Goal: Find specific page/section: Find specific page/section

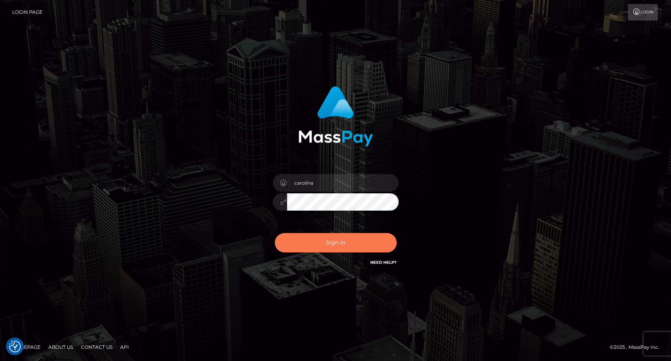
click at [334, 241] on button "Sign in" at bounding box center [336, 242] width 122 height 19
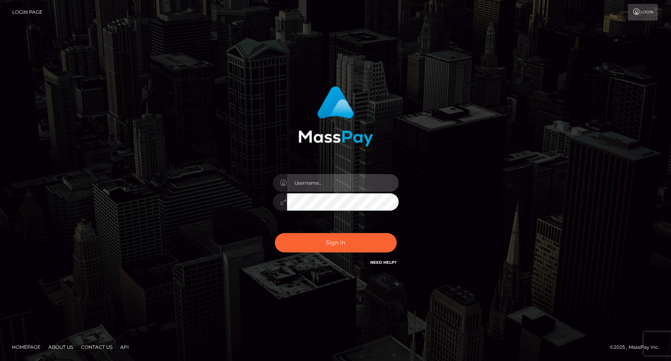
type input "carolina"
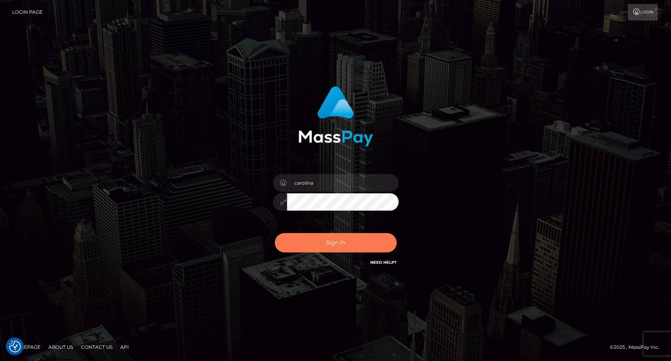
click at [370, 245] on button "Sign in" at bounding box center [336, 242] width 122 height 19
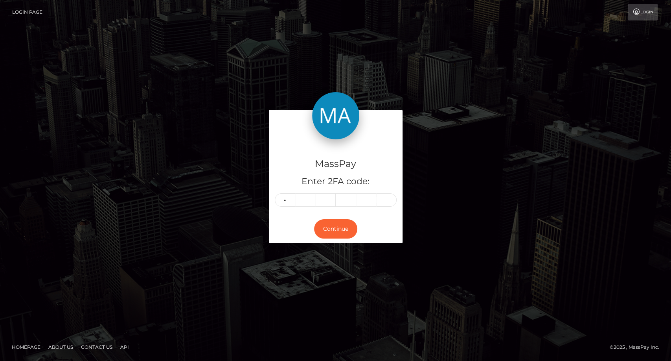
type input "7"
type input "9"
type input "5"
type input "7"
type input "1"
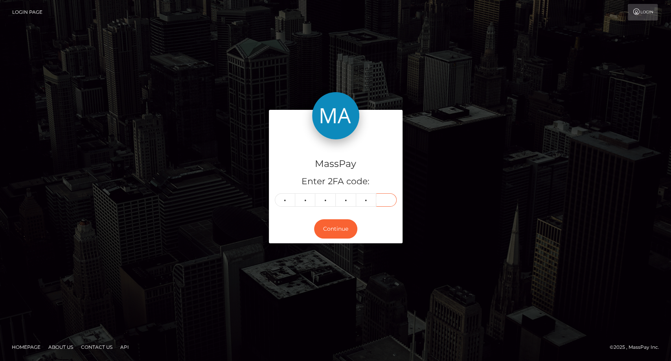
type input "2"
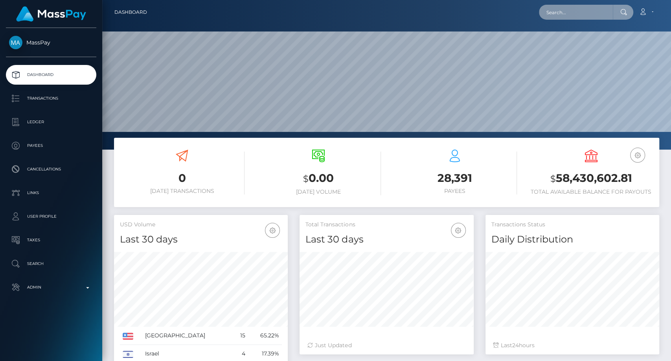
click at [559, 13] on input "text" at bounding box center [576, 12] width 74 height 15
paste input "mistressaspenlou@gmail.com"
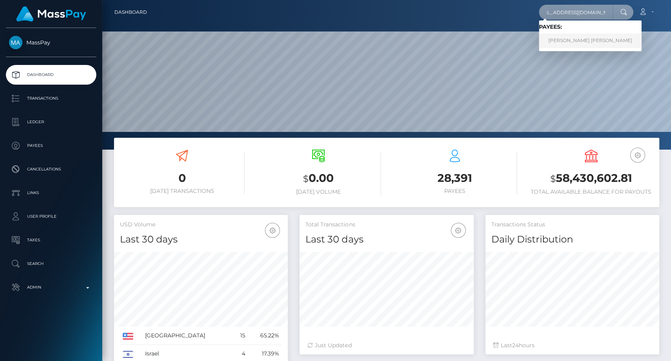
type input "mistressaspenlou@gmail.com"
click at [562, 42] on link "ASHLEY NICHOLE O'NEILL" at bounding box center [590, 40] width 103 height 15
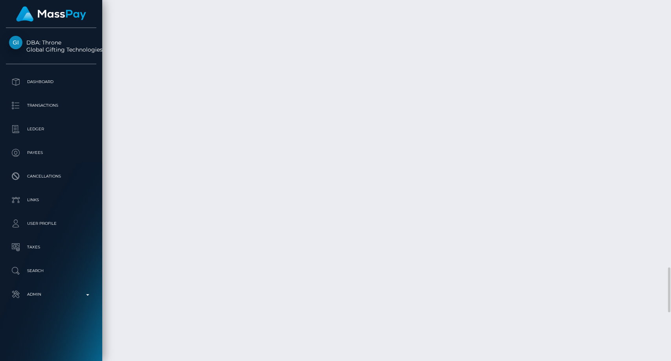
scroll to position [2403, 0]
drag, startPoint x: 432, startPoint y: 72, endPoint x: 374, endPoint y: 124, distance: 78.5
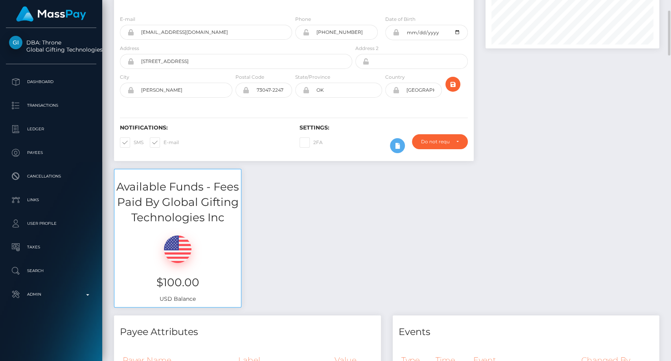
scroll to position [0, 0]
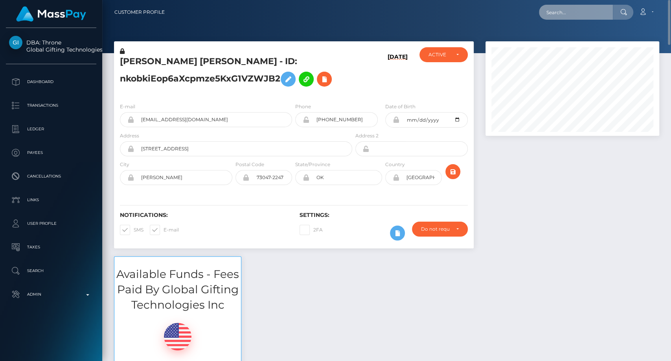
click at [557, 11] on input "text" at bounding box center [576, 12] width 74 height 15
paste input "poact_1lmXXuQ6QQu7"
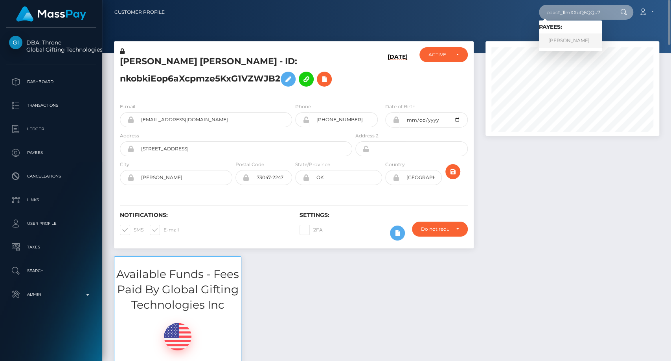
type input "poact_1lmXXuQ6QQu7"
click at [563, 42] on link "ABDUL WAHAB" at bounding box center [570, 40] width 63 height 15
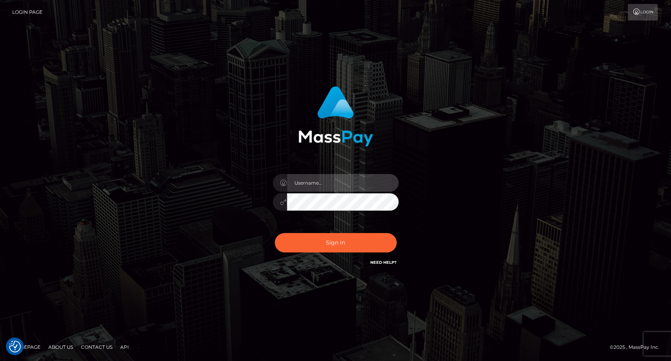
type input "carolina"
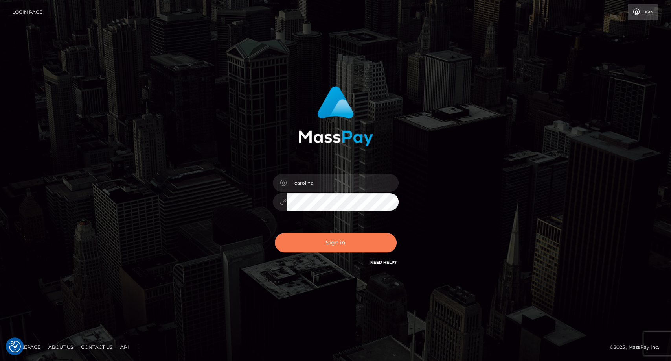
click at [348, 244] on button "Sign in" at bounding box center [336, 242] width 122 height 19
type input "carolina"
click at [339, 249] on button "Sign in" at bounding box center [336, 242] width 122 height 19
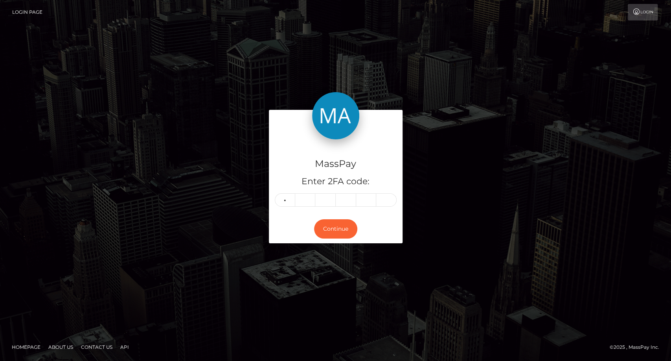
type input "6"
type input "4"
type input "0"
type input "9"
type input "8"
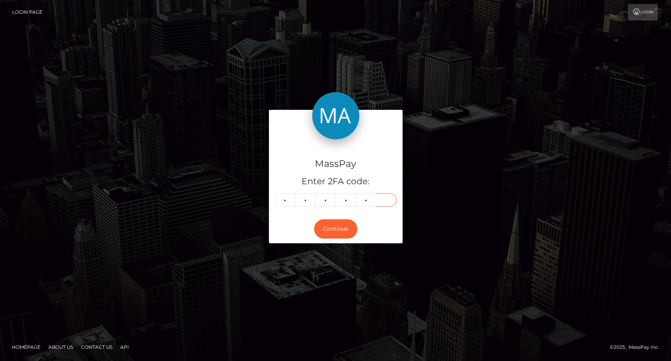
type input "2"
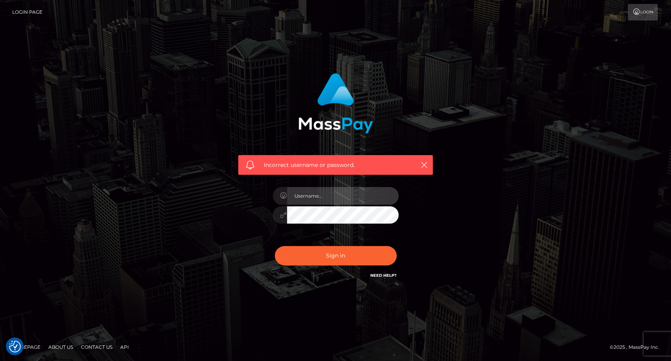
type input "carolina"
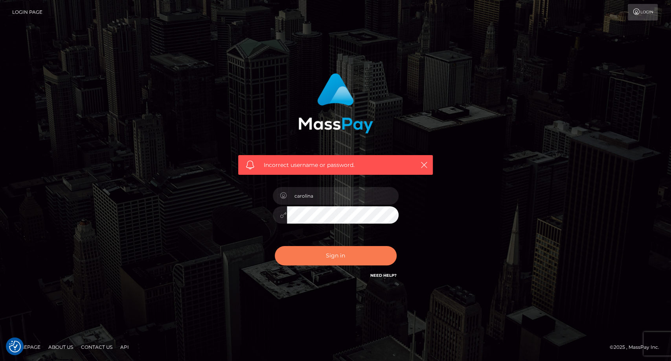
click at [341, 256] on button "Sign in" at bounding box center [336, 255] width 122 height 19
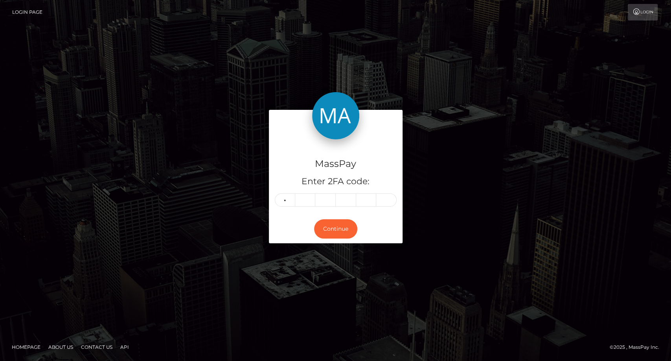
type input "6"
type input "7"
type input "0"
type input "9"
type input "8"
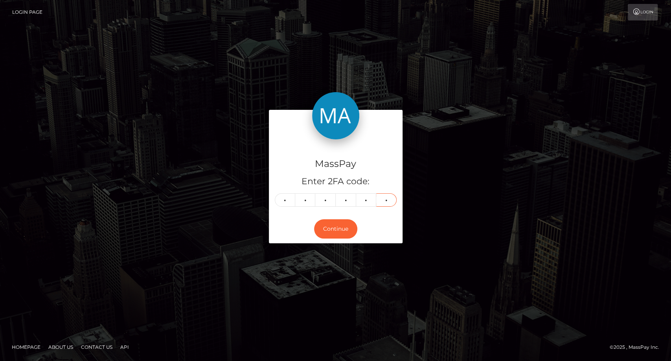
type input "2"
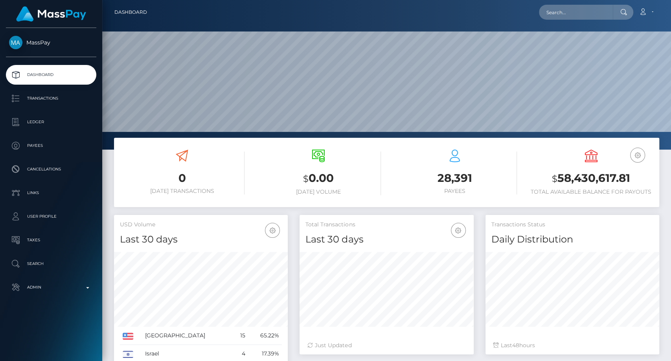
scroll to position [139, 174]
click at [580, 16] on input "text" at bounding box center [576, 12] width 74 height 15
paste input "remofilweseopa@gmail.com"
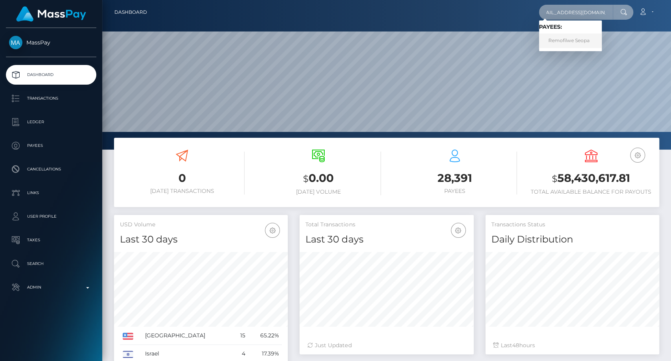
type input "remofilweseopa@gmail.com"
click at [576, 40] on link "Remofilwe Seopa" at bounding box center [570, 40] width 63 height 15
